Goal: Task Accomplishment & Management: Manage account settings

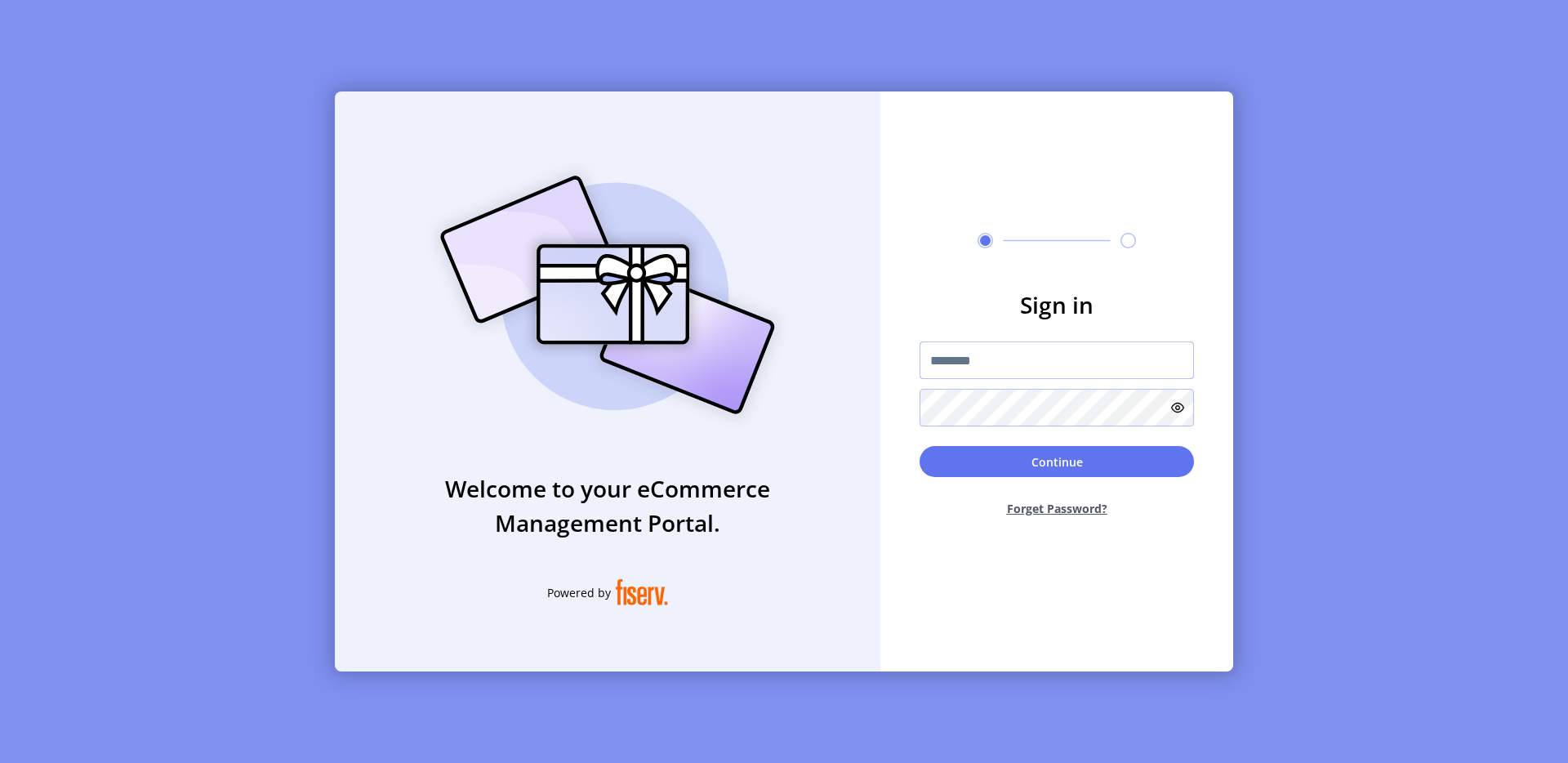
click at [957, 345] on input "text" at bounding box center [1056, 360] width 274 height 37
type input "**********"
click at [1073, 460] on button "Continue" at bounding box center [1056, 461] width 274 height 31
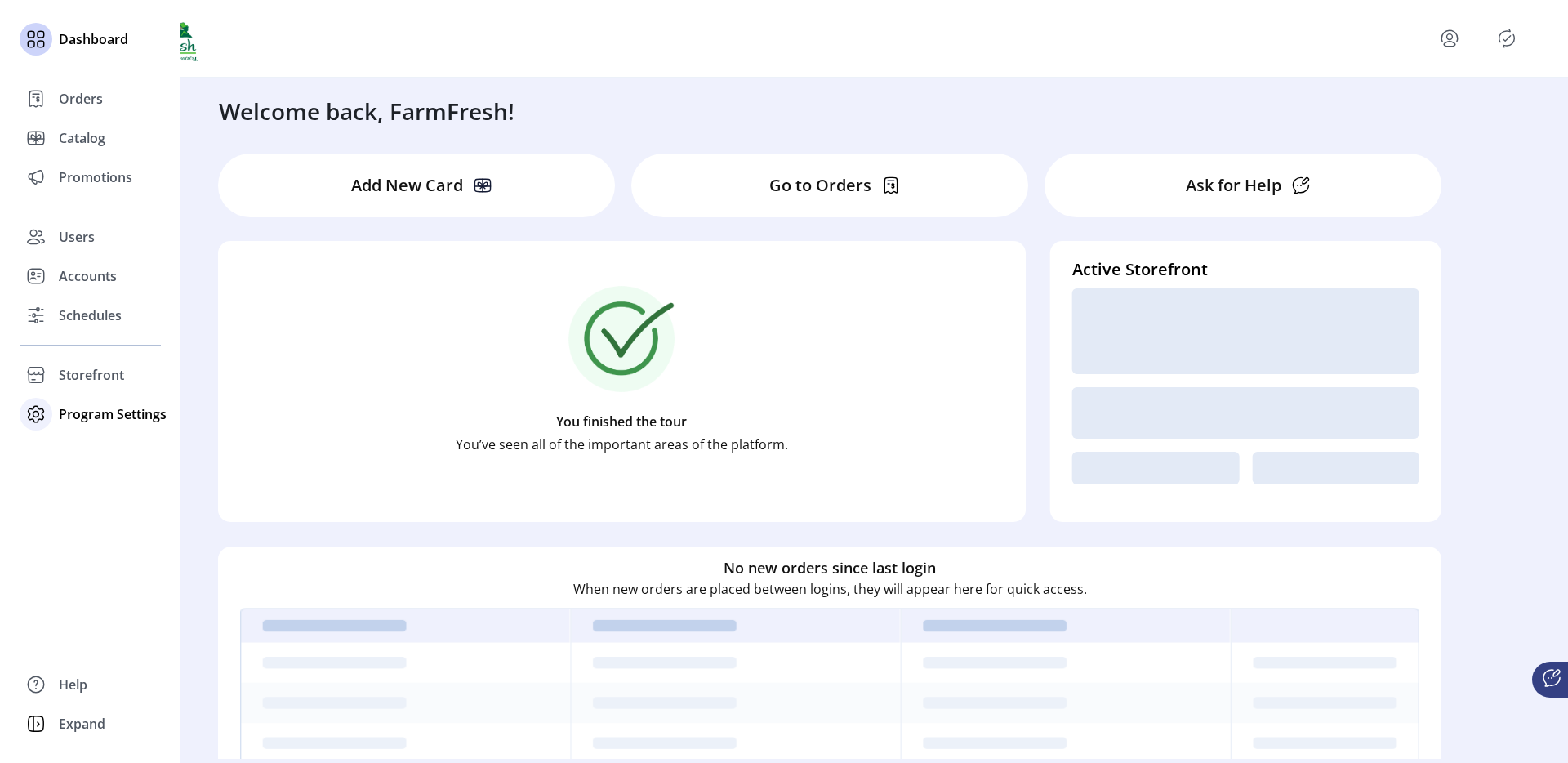
click at [93, 428] on div "Program Settings" at bounding box center [90, 414] width 141 height 39
click at [90, 443] on span "Templates" at bounding box center [91, 447] width 65 height 20
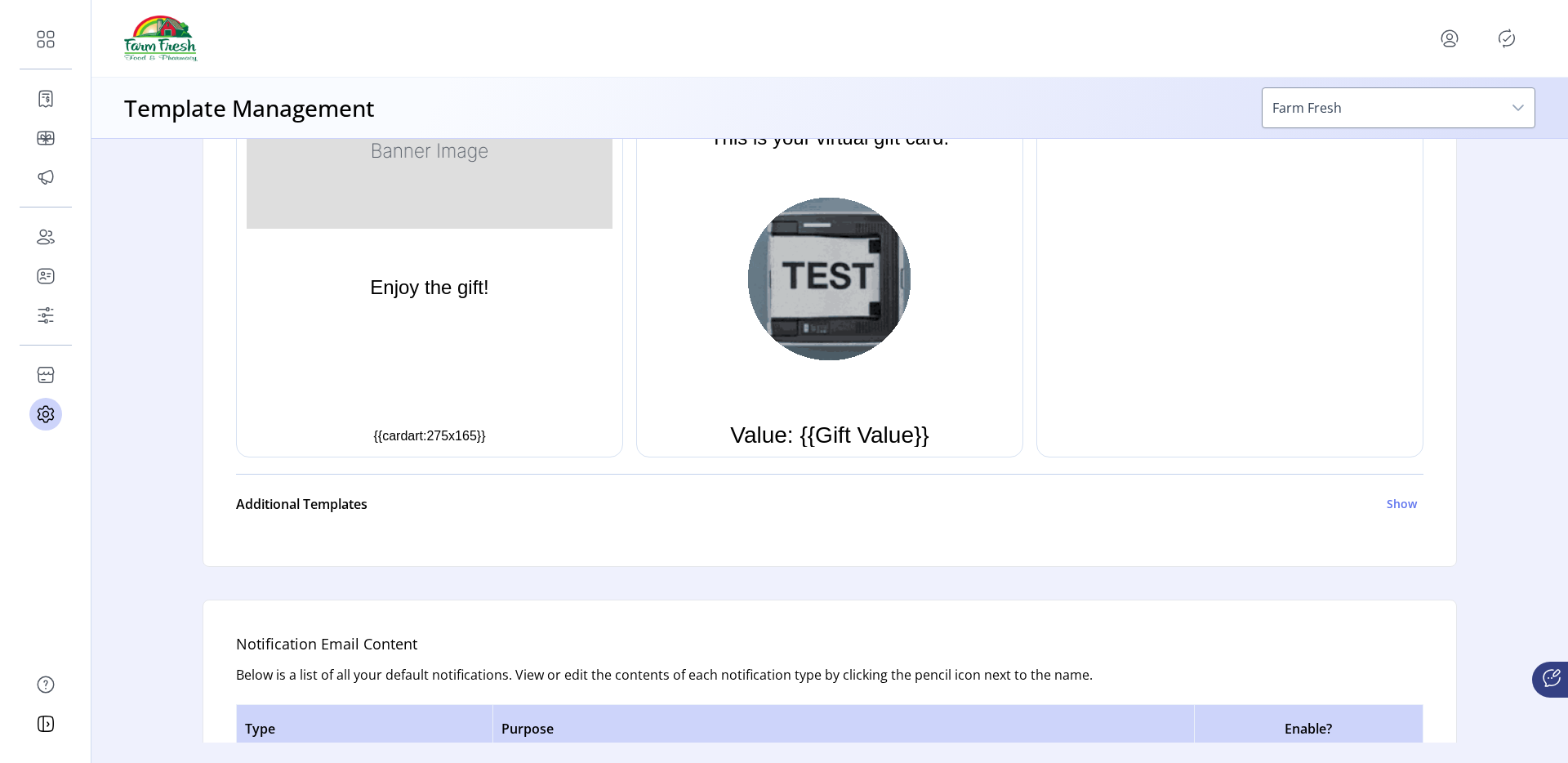
scroll to position [72, 0]
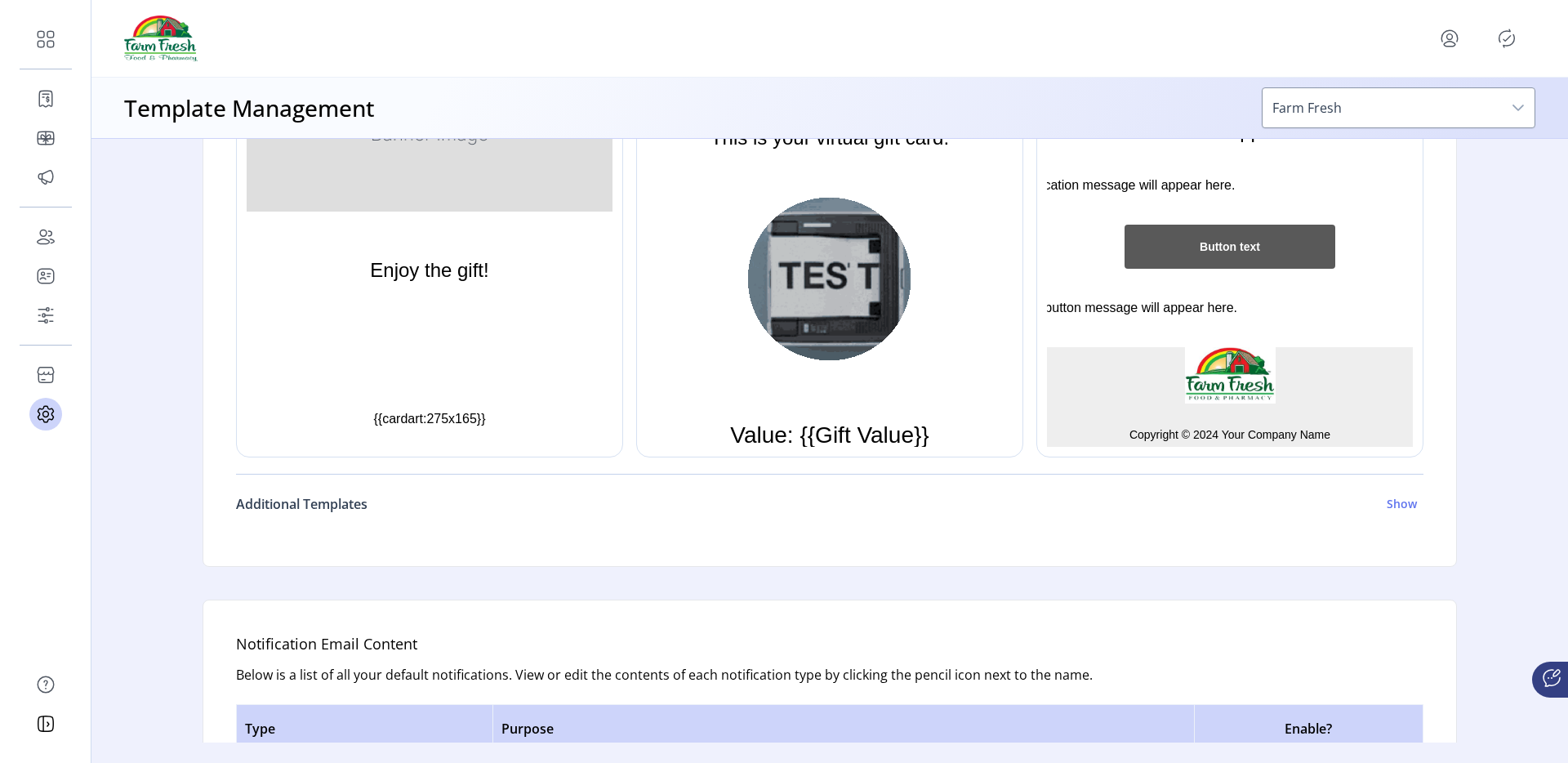
click at [302, 509] on h6 "Additional Templates" at bounding box center [302, 504] width 131 height 20
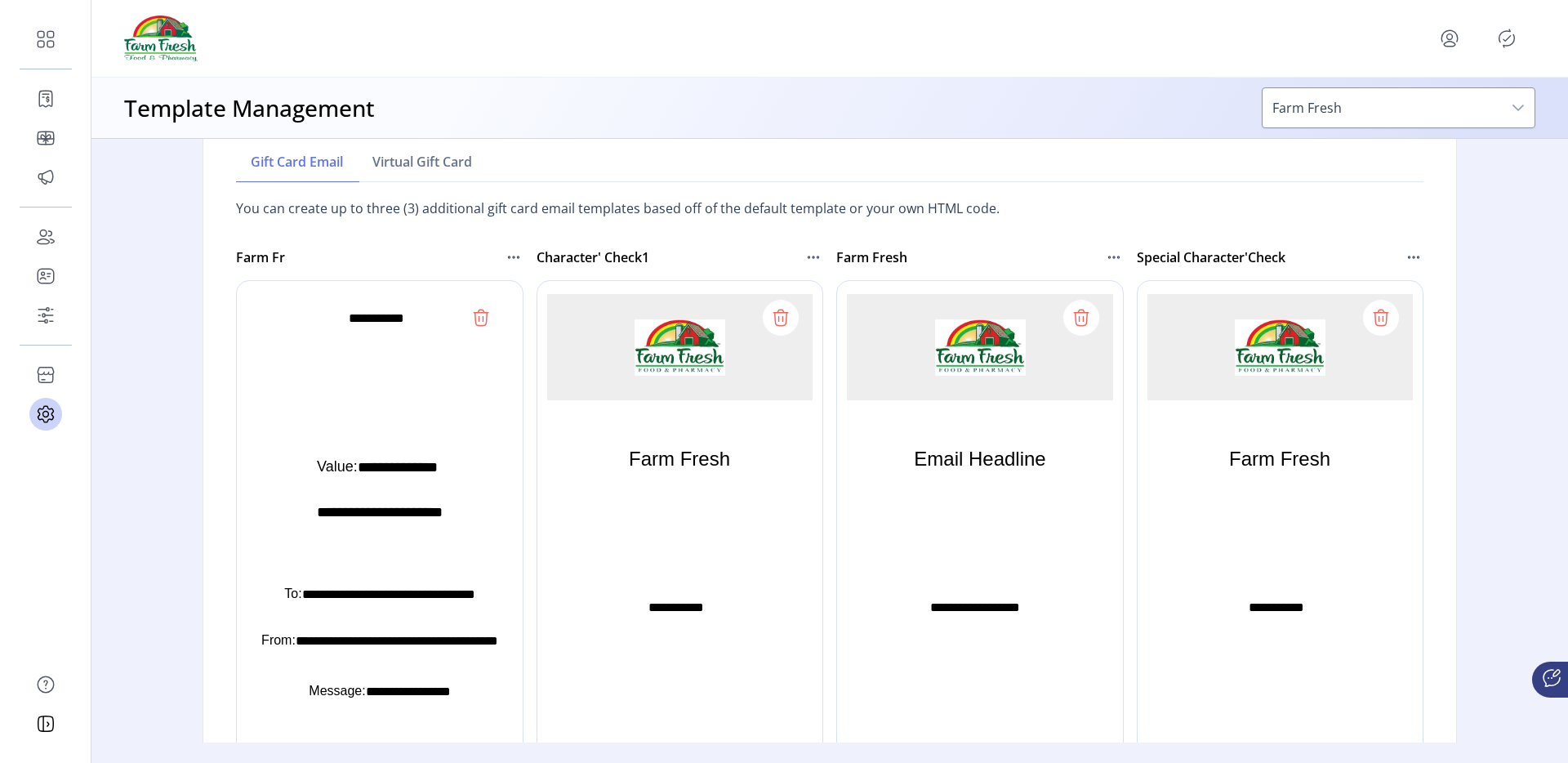
scroll to position [955, 0]
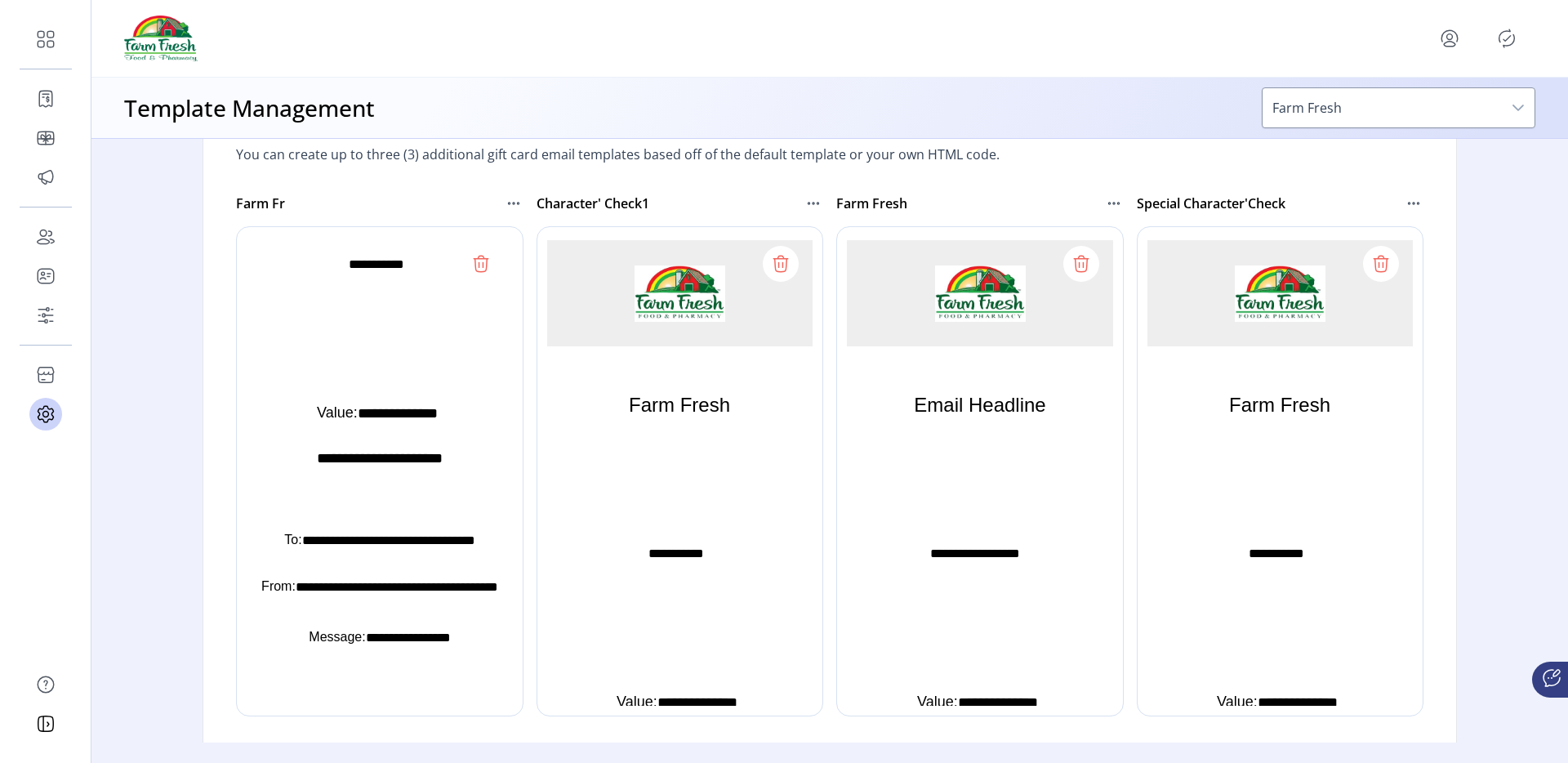
click at [1379, 259] on icon at bounding box center [1380, 263] width 26 height 26
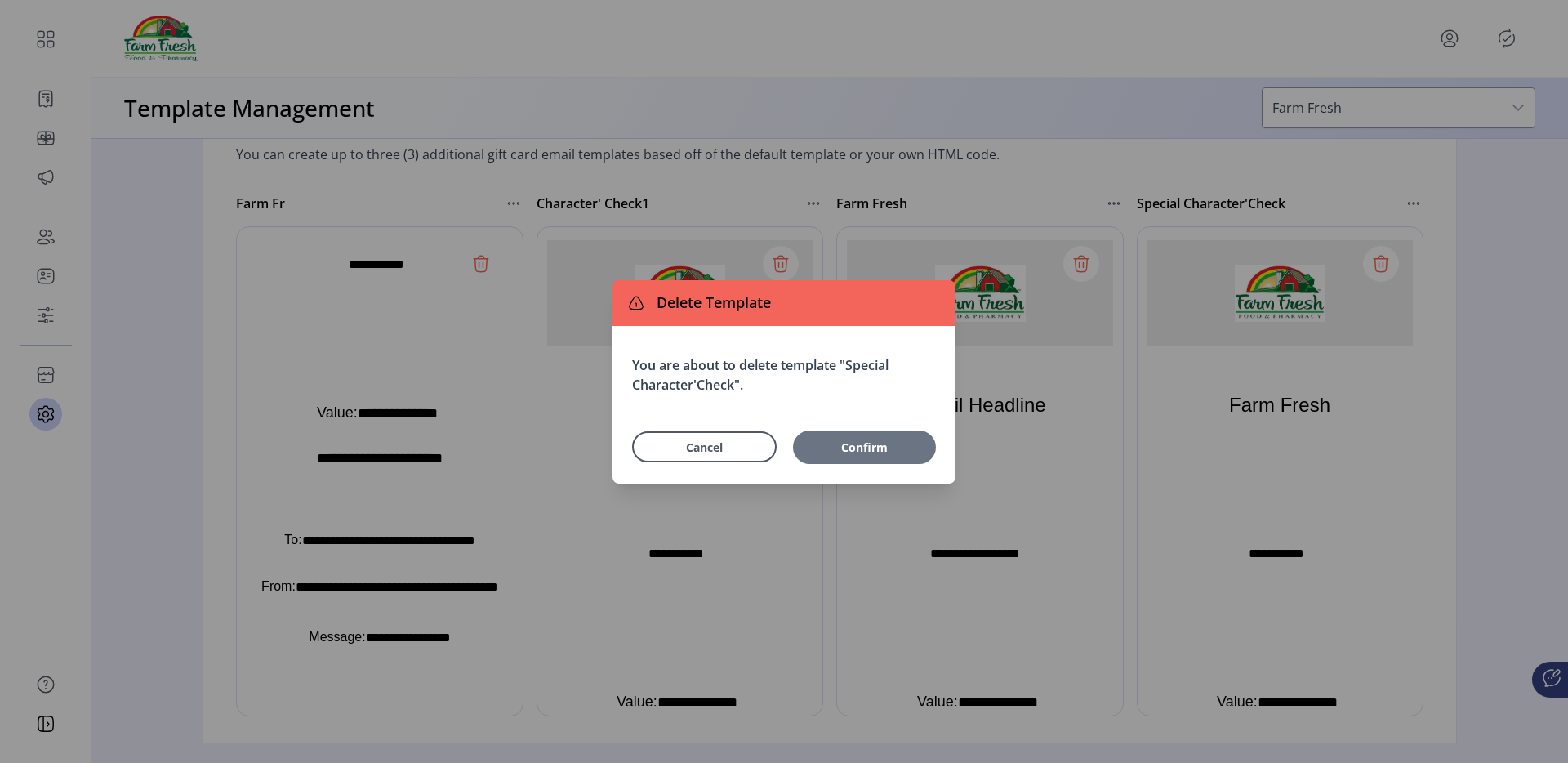
click at [820, 444] on span "Confirm" at bounding box center [864, 447] width 127 height 17
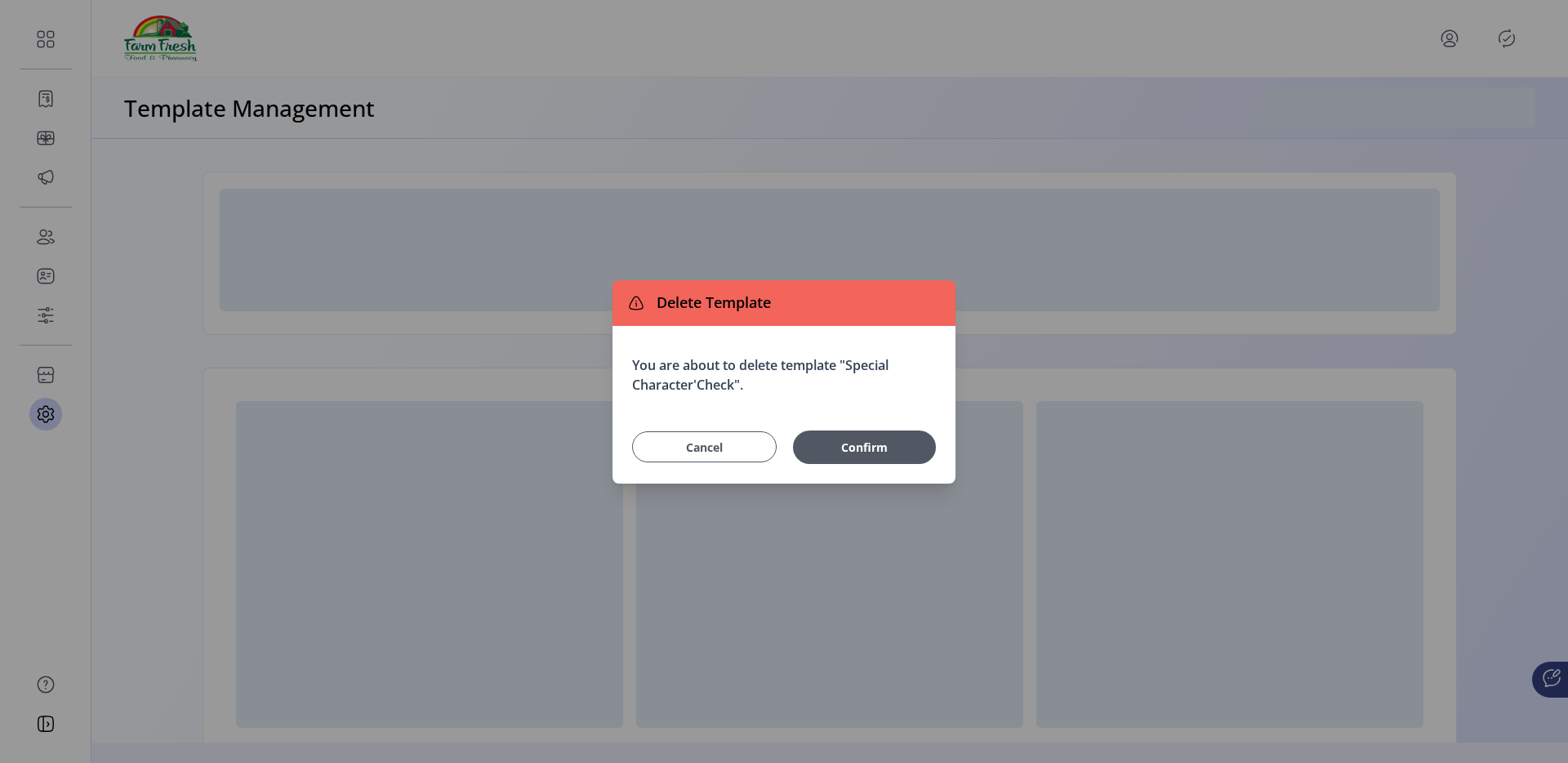
click at [755, 445] on span "Cancel" at bounding box center [704, 447] width 104 height 17
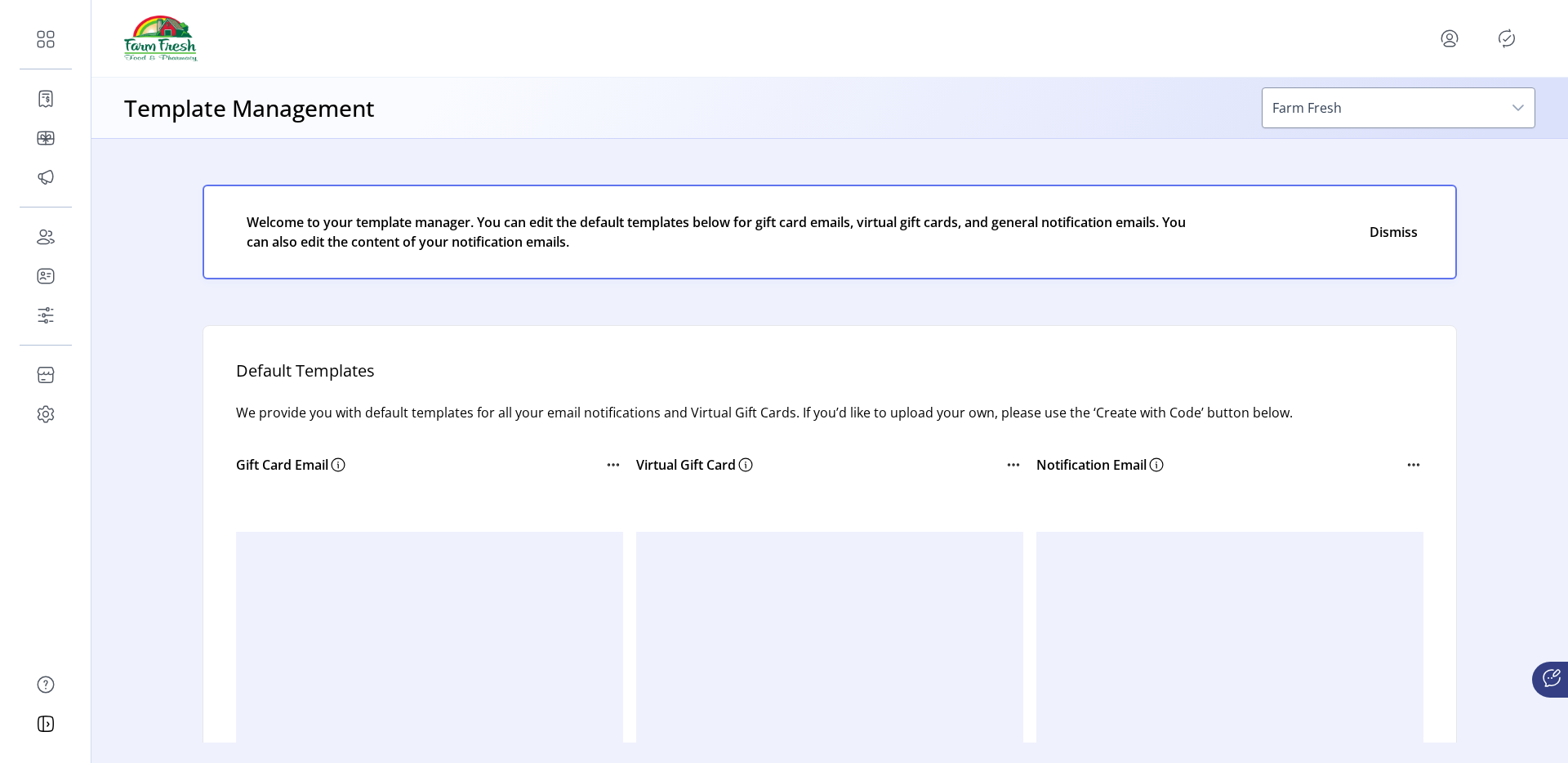
click at [1502, 41] on icon "Publisher Panel" at bounding box center [1506, 38] width 26 height 26
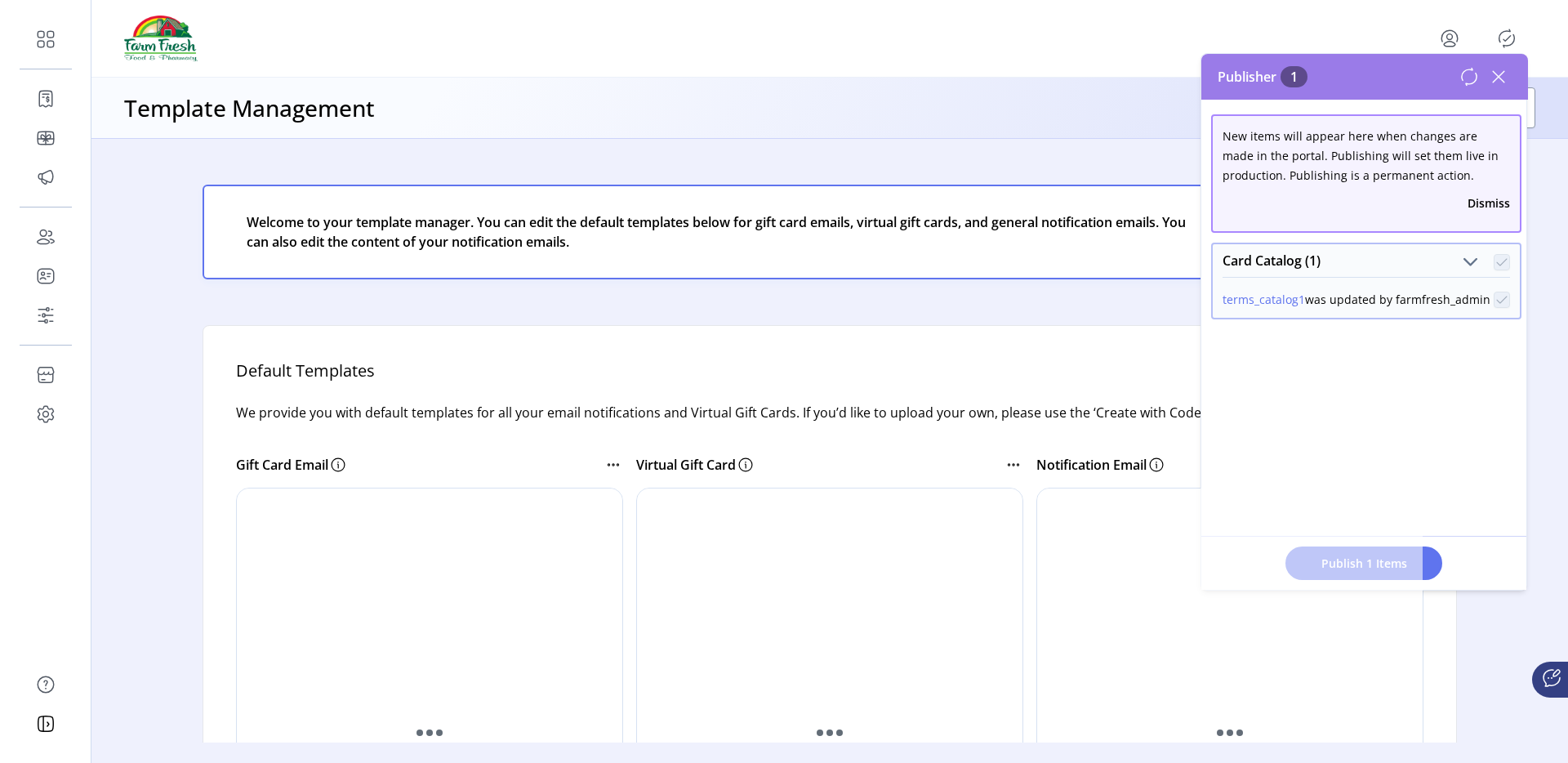
click at [1498, 82] on icon at bounding box center [1498, 77] width 26 height 26
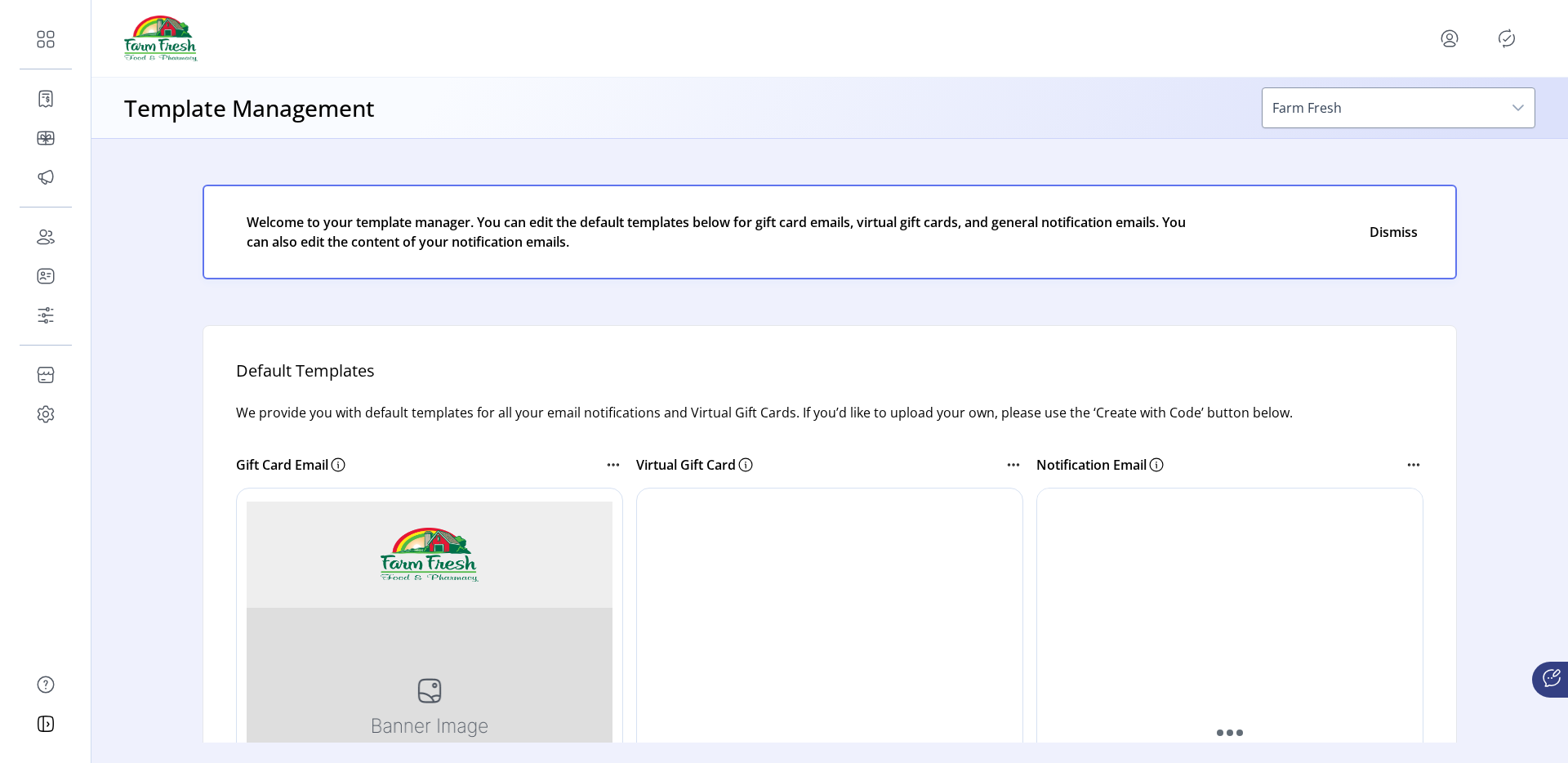
click at [1420, 32] on div at bounding box center [829, 38] width 1411 height 46
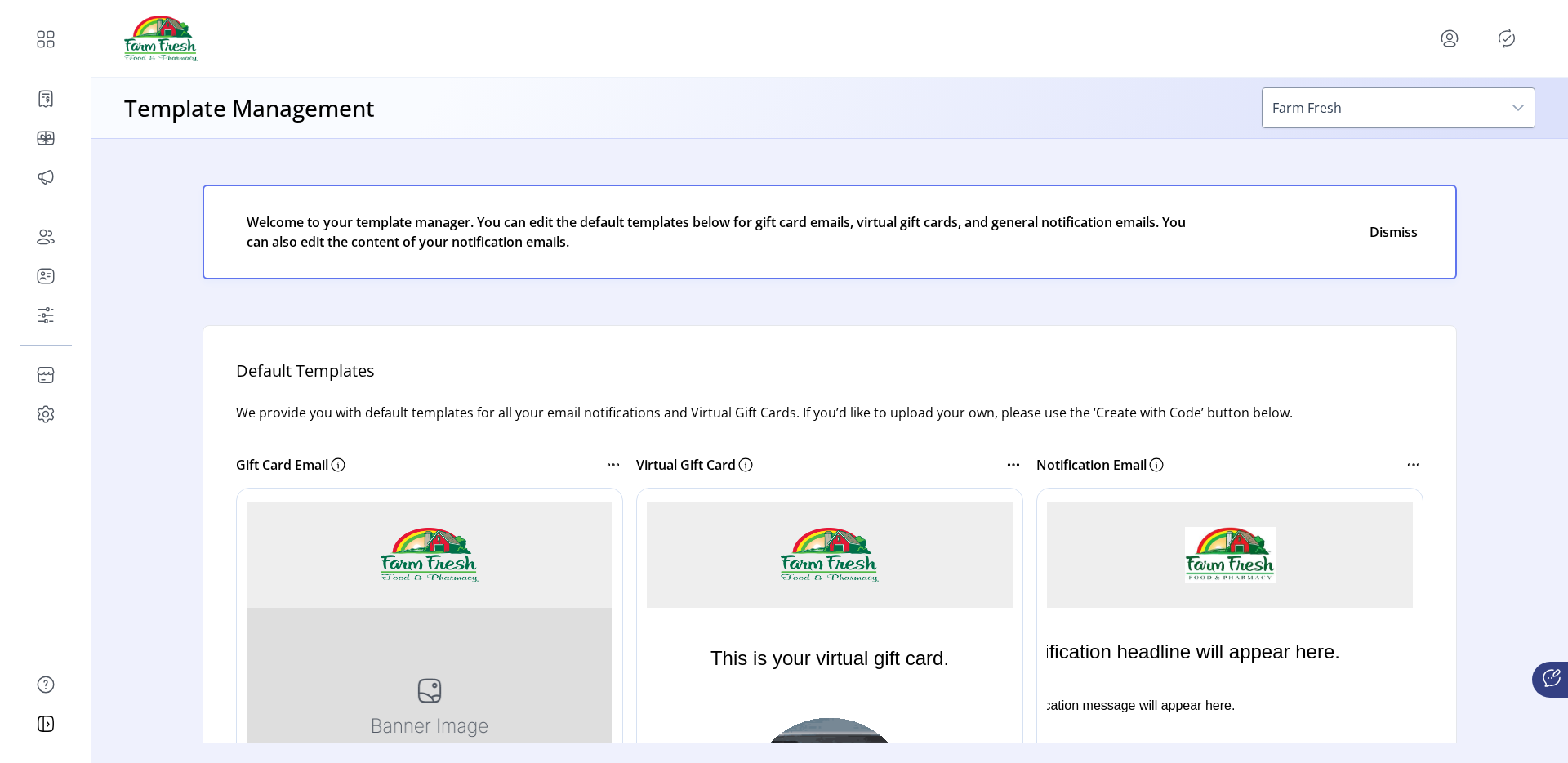
click at [1436, 32] on icon "menu" at bounding box center [1449, 38] width 26 height 26
click at [1379, 107] on span "Sign Out" at bounding box center [1390, 103] width 122 height 13
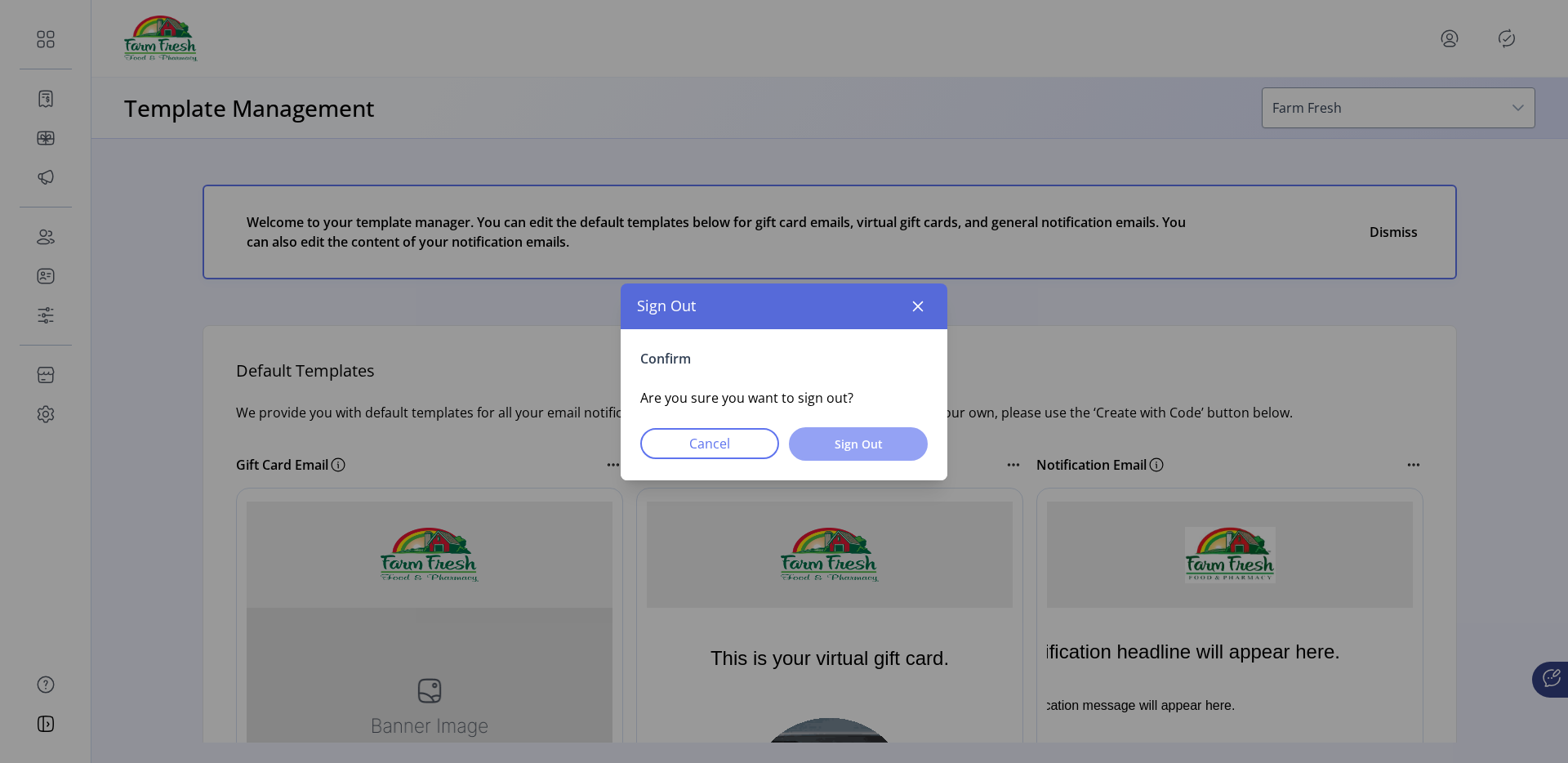
click at [863, 449] on span "Sign Out" at bounding box center [858, 444] width 97 height 17
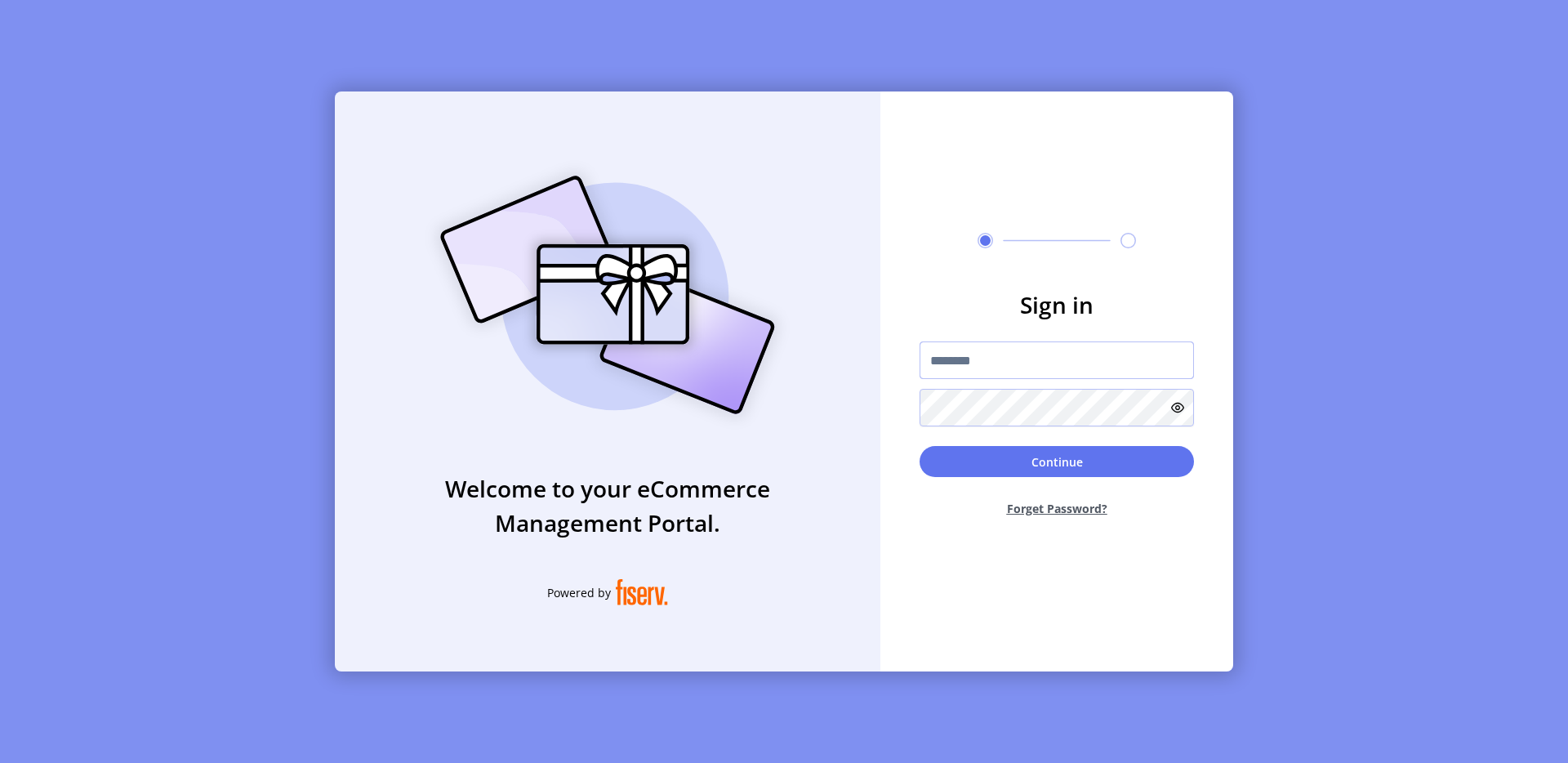
click at [938, 366] on input "text" at bounding box center [1056, 360] width 274 height 37
type input "**********"
click at [974, 345] on input "text" at bounding box center [1056, 360] width 274 height 37
type input "**********"
